Goal: Communication & Community: Answer question/provide support

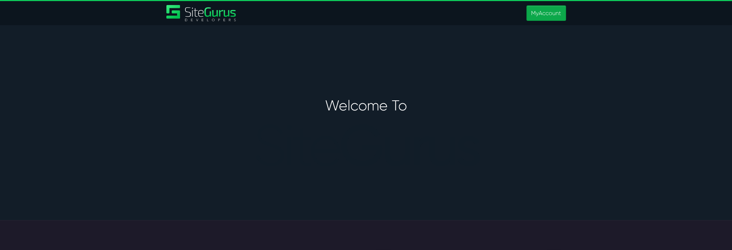
type input "[PERSON_NAME][EMAIL_ADDRESS][PERSON_NAME][DOMAIN_NAME]"
click at [546, 13] on link "MyAccount" at bounding box center [545, 12] width 39 height 15
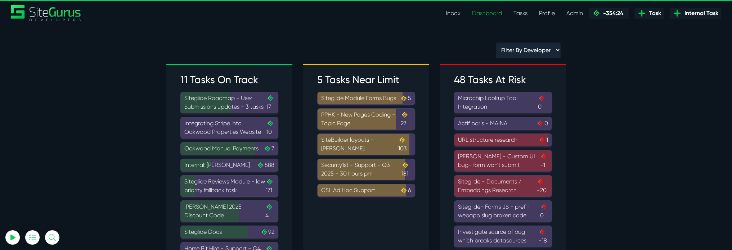
click at [448, 14] on link "Inbox" at bounding box center [453, 13] width 26 height 14
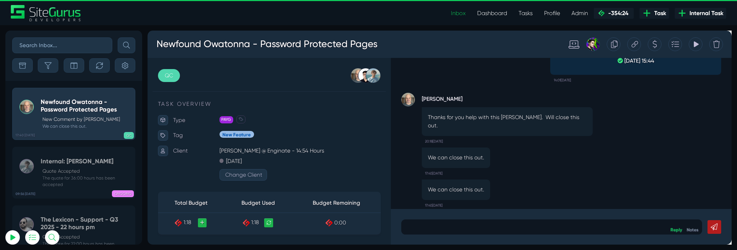
click at [593, 125] on div "Devon Reehl Thanks for you help with this Matt. Will close this out. 20:18, Jun…" at bounding box center [583, 121] width 337 height 64
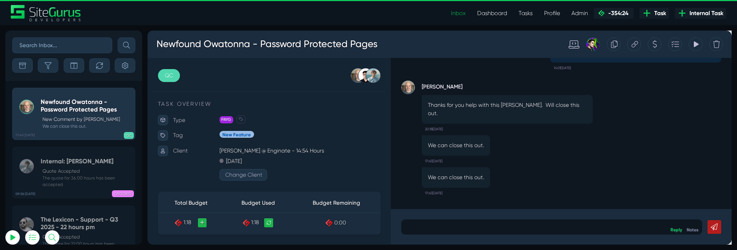
click at [511, 237] on p at bounding box center [573, 237] width 306 height 9
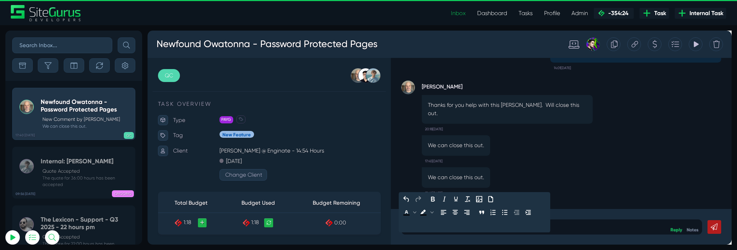
click at [737, 237] on icon at bounding box center [744, 237] width 7 height 7
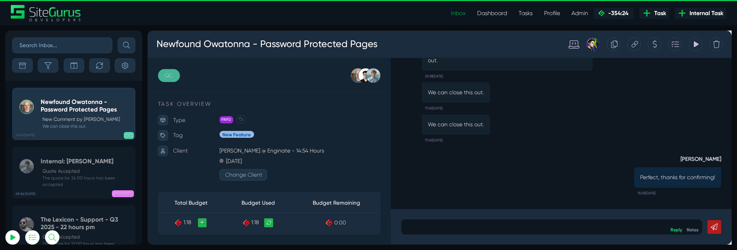
click at [172, 77] on link "QC" at bounding box center [169, 78] width 23 height 14
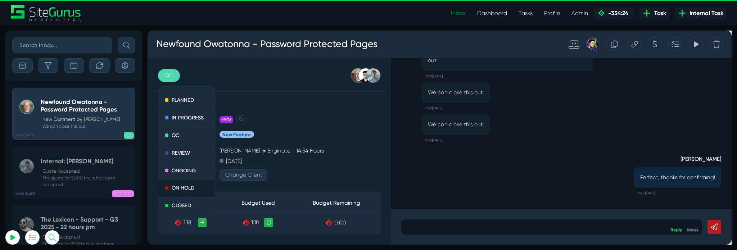
scroll to position [21, 0]
drag, startPoint x: 184, startPoint y: 214, endPoint x: 541, endPoint y: 59, distance: 389.2
click at [184, 214] on link "CLOSED" at bounding box center [189, 215] width 60 height 18
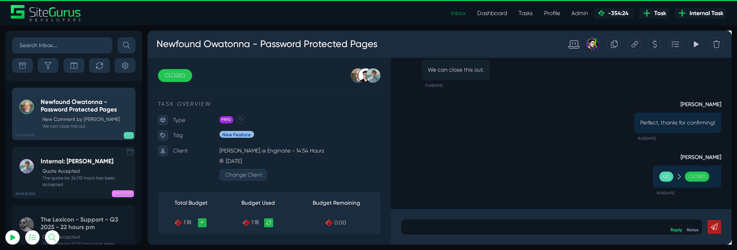
scroll to position [-3739, 0]
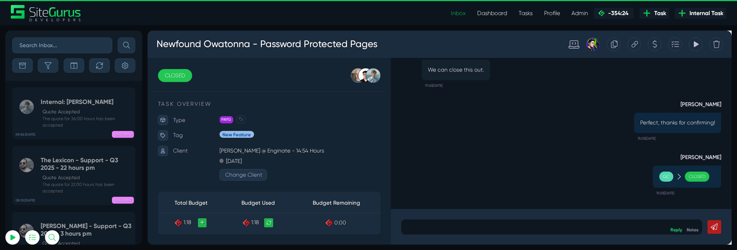
click at [91, 162] on h5 "The Lexicon - Support - Q3 2025 - 22 hours pm" at bounding box center [86, 164] width 91 height 15
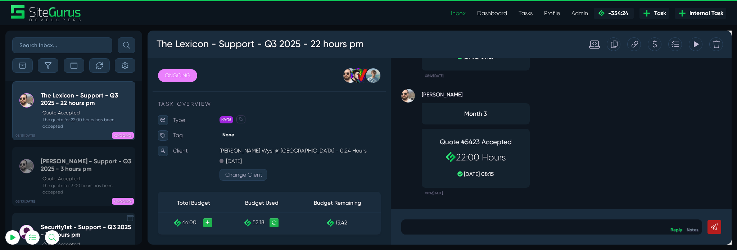
click at [79, 248] on small "The quote for 30:00 hours has been accepted" at bounding box center [86, 254] width 91 height 13
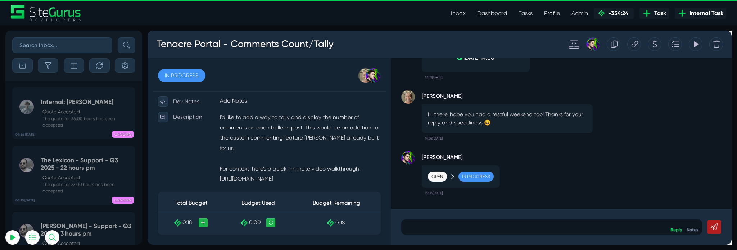
scroll to position [164, 0]
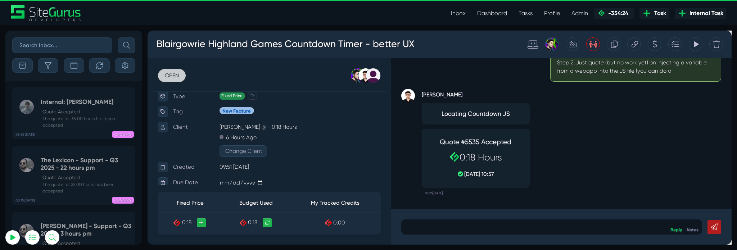
type input "matt.jones@wysi.co.uk"
click at [177, 76] on link "OPEN" at bounding box center [172, 78] width 29 height 14
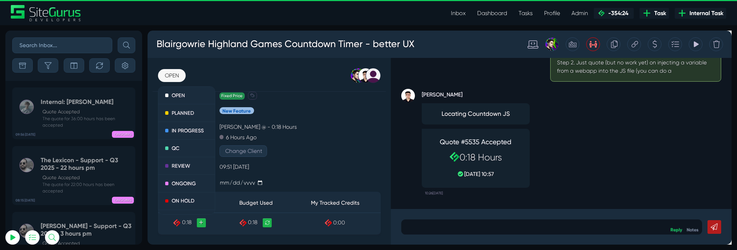
click at [608, 113] on div "Kevin Abelgas Locating Countdown JS Quote #5535 Accepted 0:18 Hours 09 Sep, 10:…" at bounding box center [583, 145] width 337 height 123
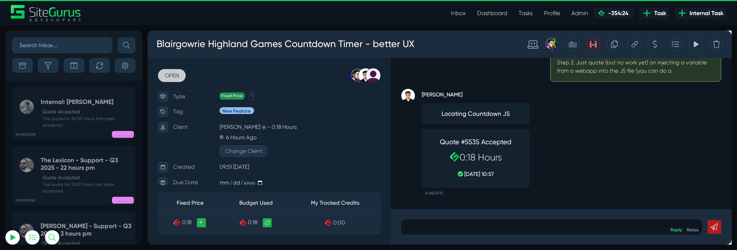
click at [176, 77] on link "OPEN" at bounding box center [172, 78] width 29 height 14
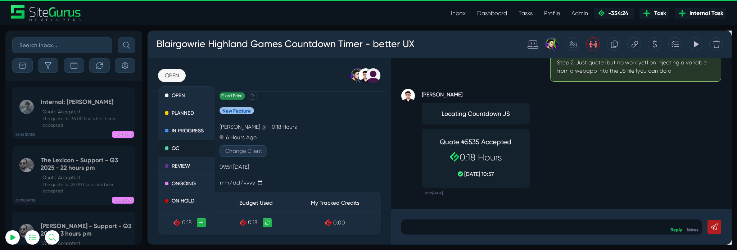
click at [183, 163] on link "QC" at bounding box center [189, 154] width 60 height 19
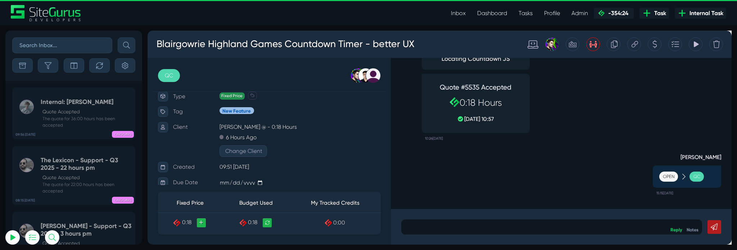
click at [662, 44] on icon at bounding box center [660, 45] width 7 height 14
